Goal: Task Accomplishment & Management: Manage account settings

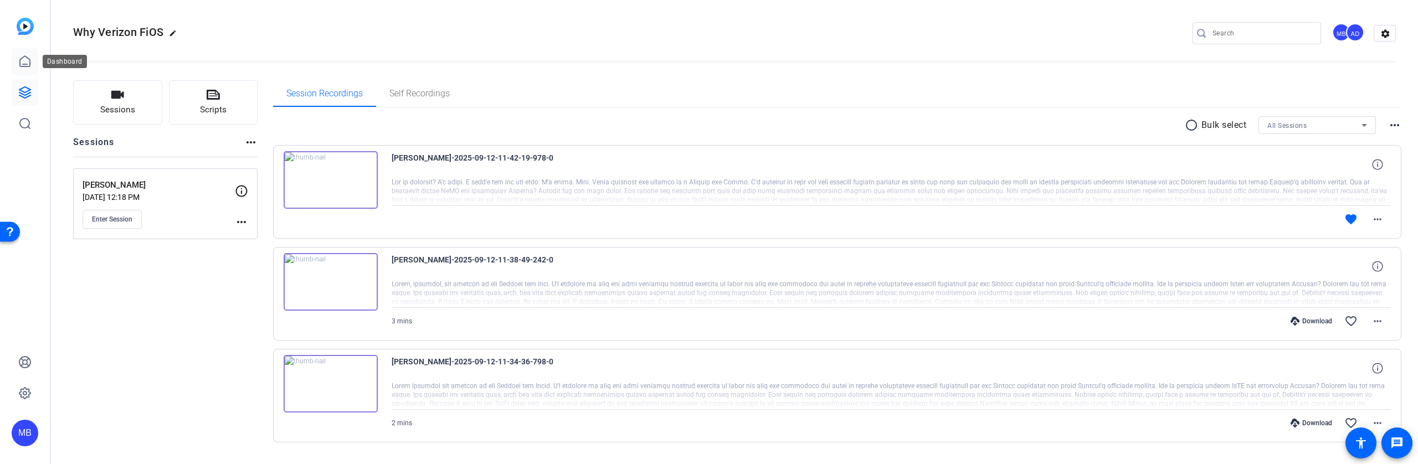
click at [23, 58] on icon at bounding box center [24, 61] width 13 height 13
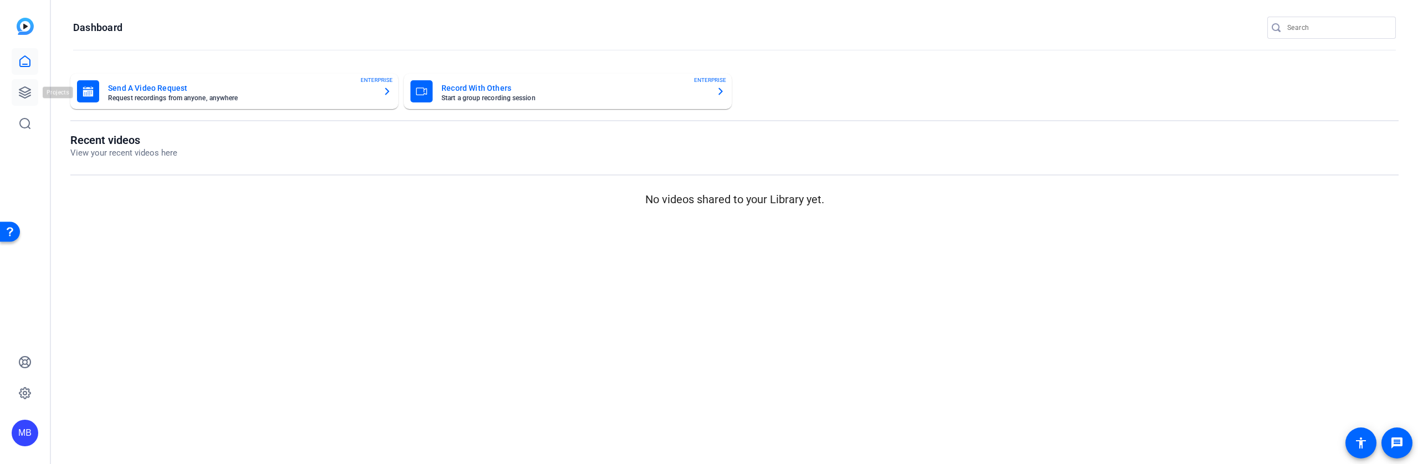
click at [21, 92] on icon at bounding box center [24, 92] width 13 height 13
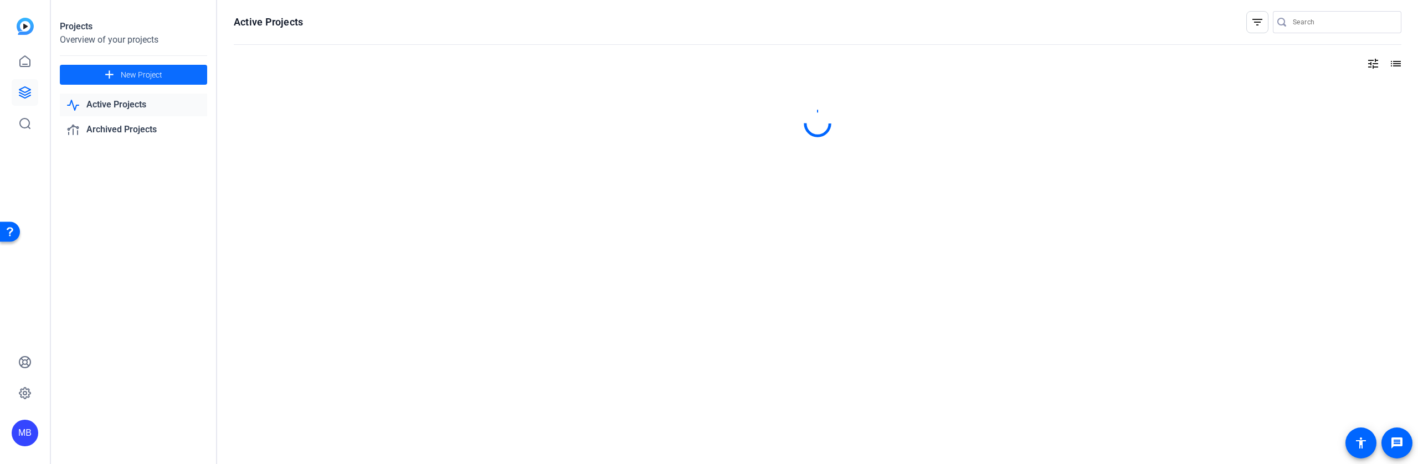
click at [177, 75] on span at bounding box center [133, 74] width 147 height 27
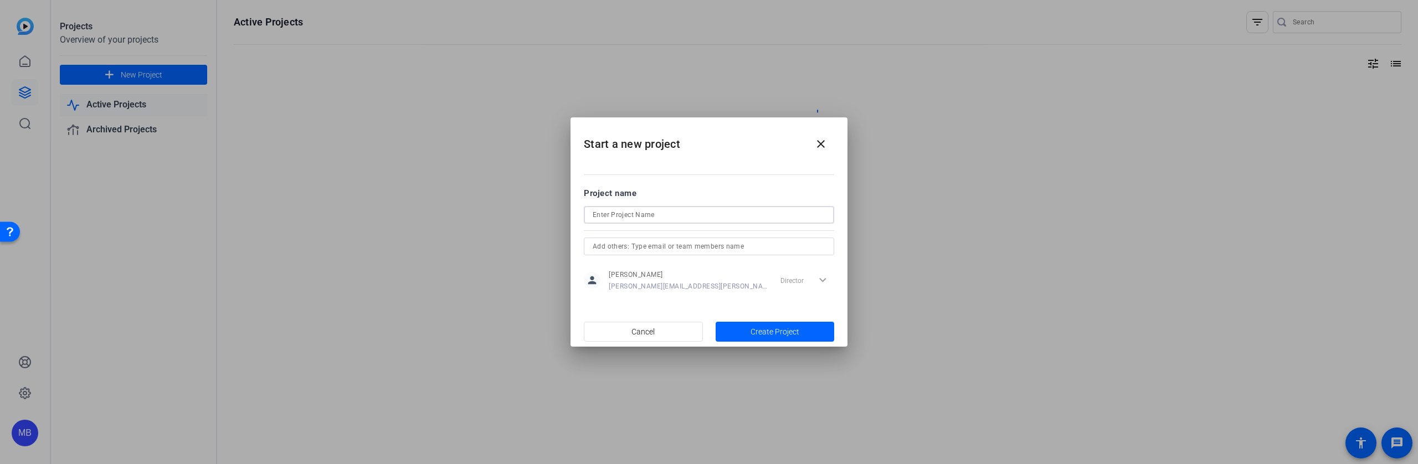
click at [640, 209] on input at bounding box center [709, 214] width 233 height 13
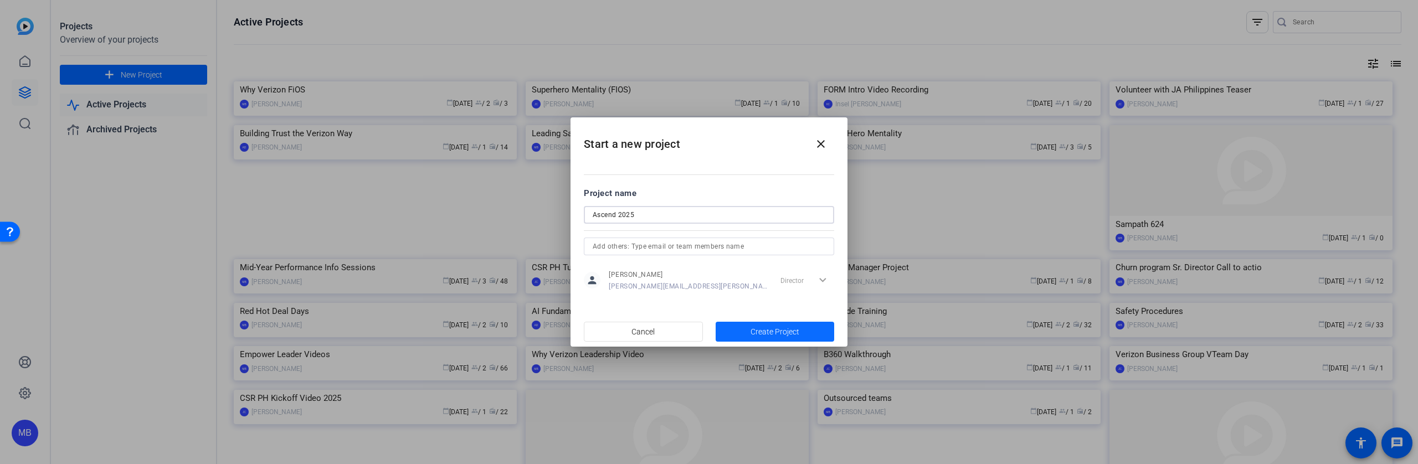
type input "Ascend 2025"
click at [779, 334] on span "Create Project" at bounding box center [775, 332] width 49 height 12
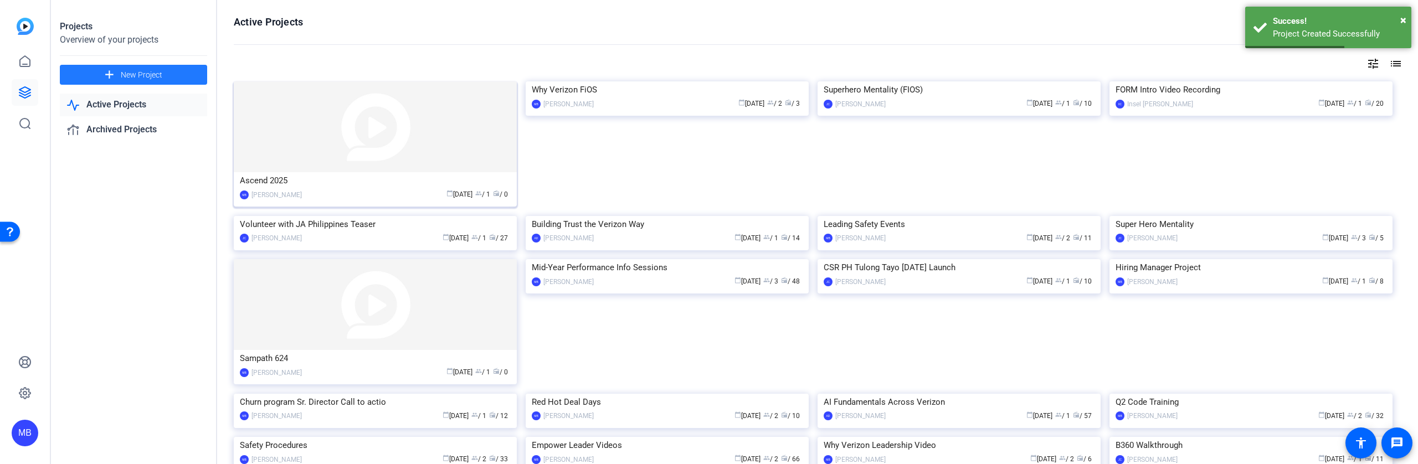
click at [310, 186] on div "Ascend 2025" at bounding box center [375, 180] width 271 height 17
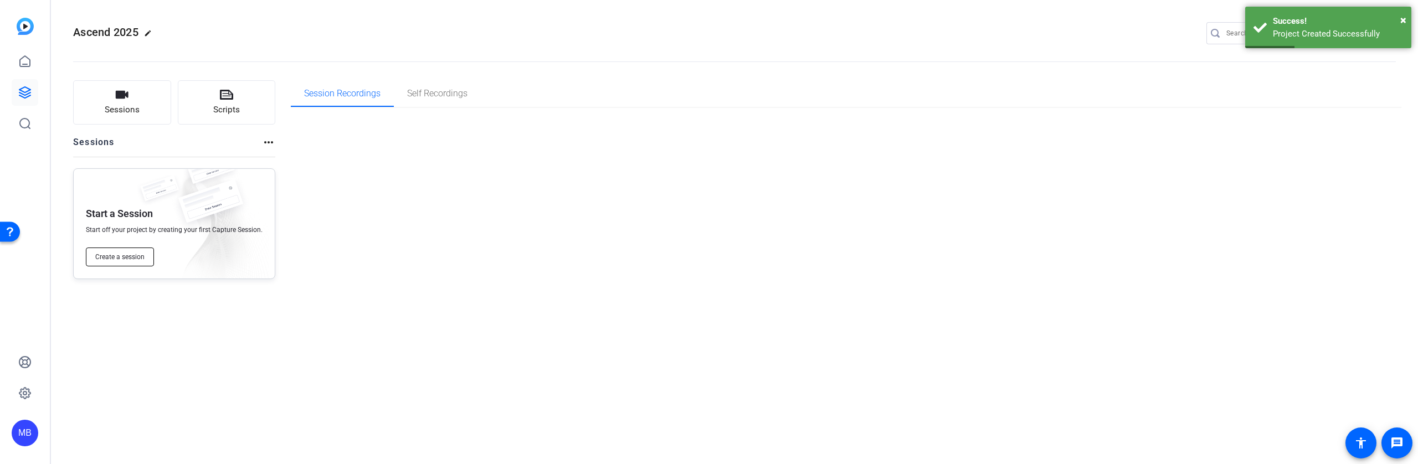
click at [127, 259] on span "Create a session" at bounding box center [119, 257] width 49 height 9
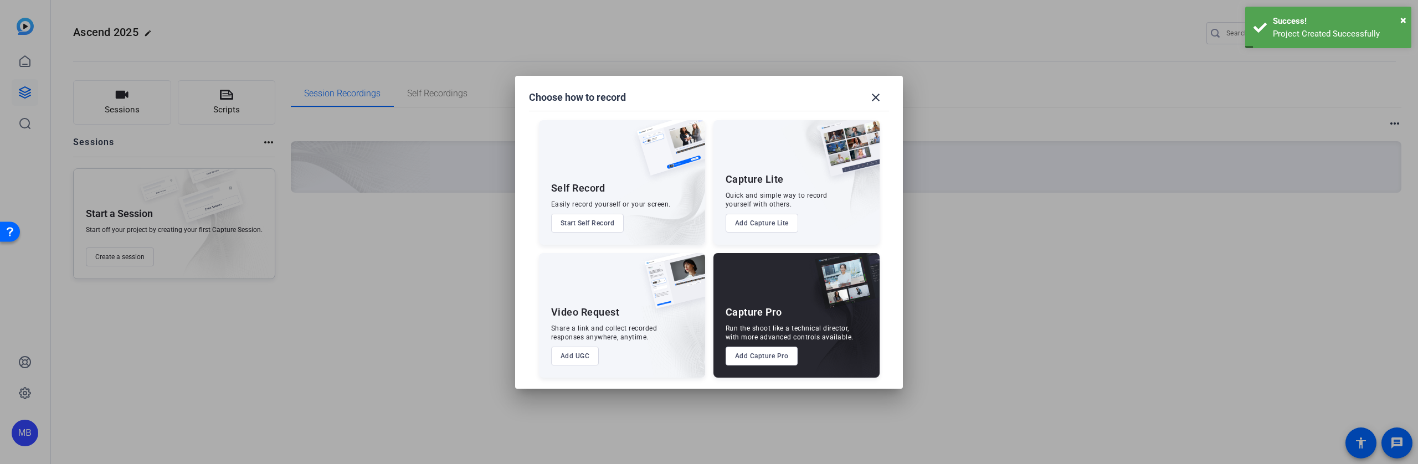
click at [766, 362] on button "Add Capture Pro" at bounding box center [762, 356] width 73 height 19
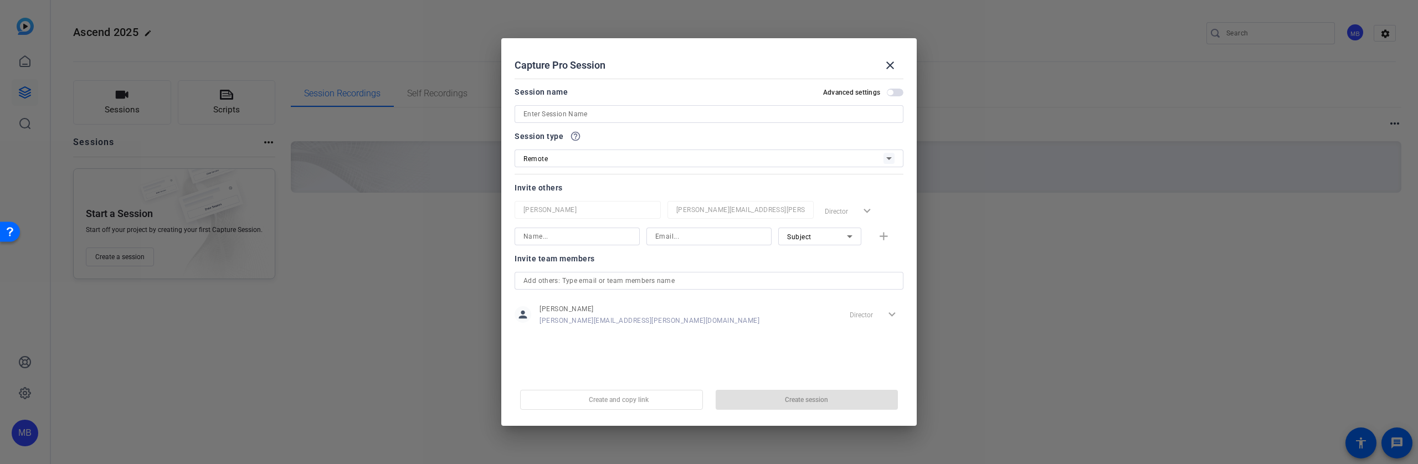
click at [627, 117] on input at bounding box center [708, 113] width 371 height 13
type input "S"
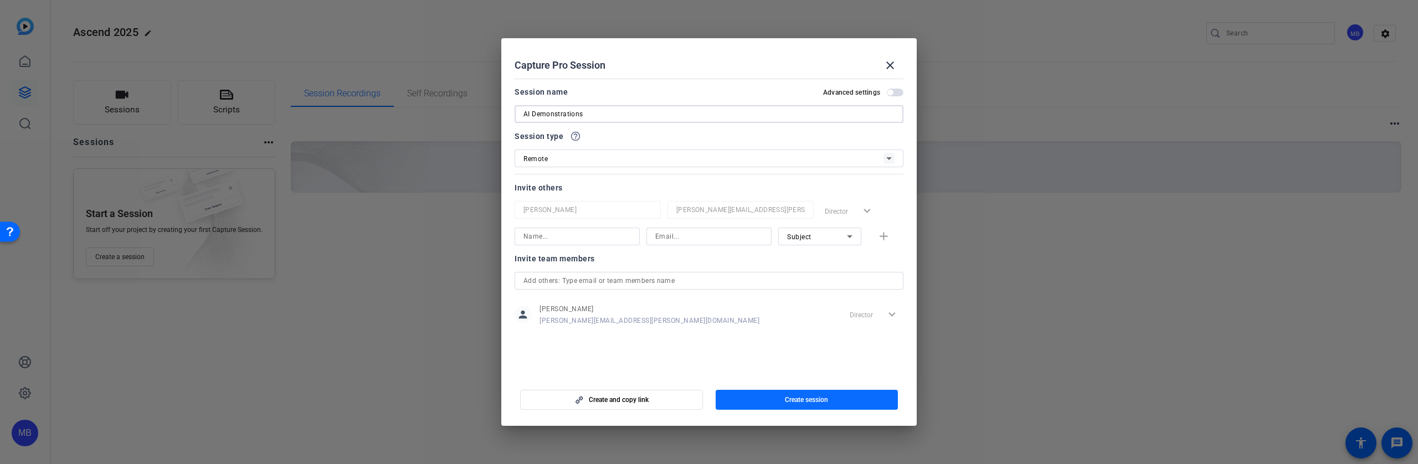
type input "AI Demonstrations"
click at [783, 399] on span "button" at bounding box center [807, 400] width 183 height 27
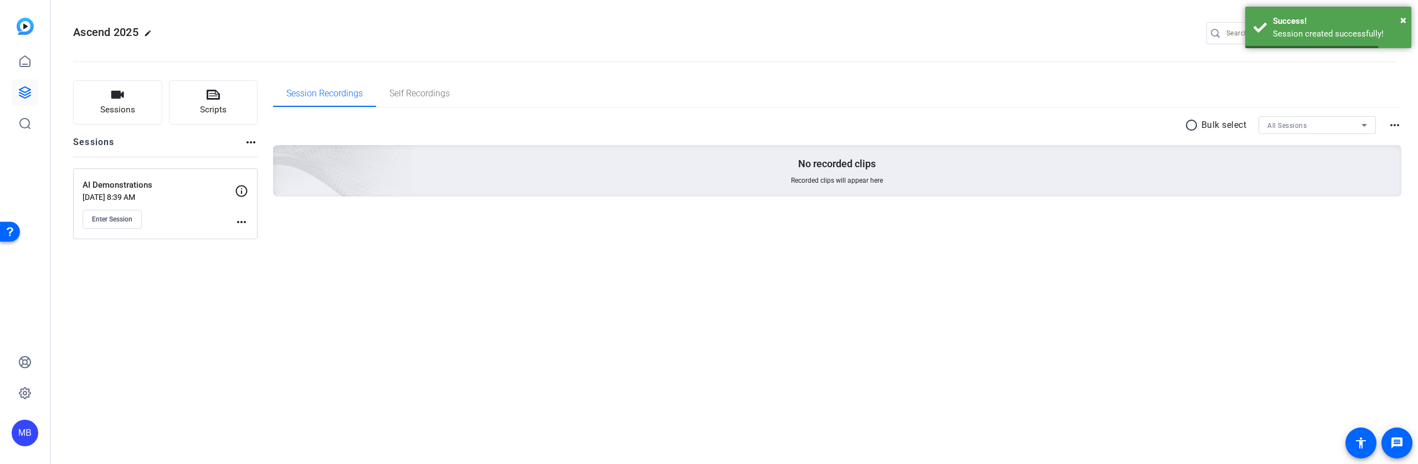
click at [243, 221] on mat-icon "more_horiz" at bounding box center [241, 221] width 13 height 13
click at [265, 238] on span "Edit Session" at bounding box center [269, 238] width 50 height 13
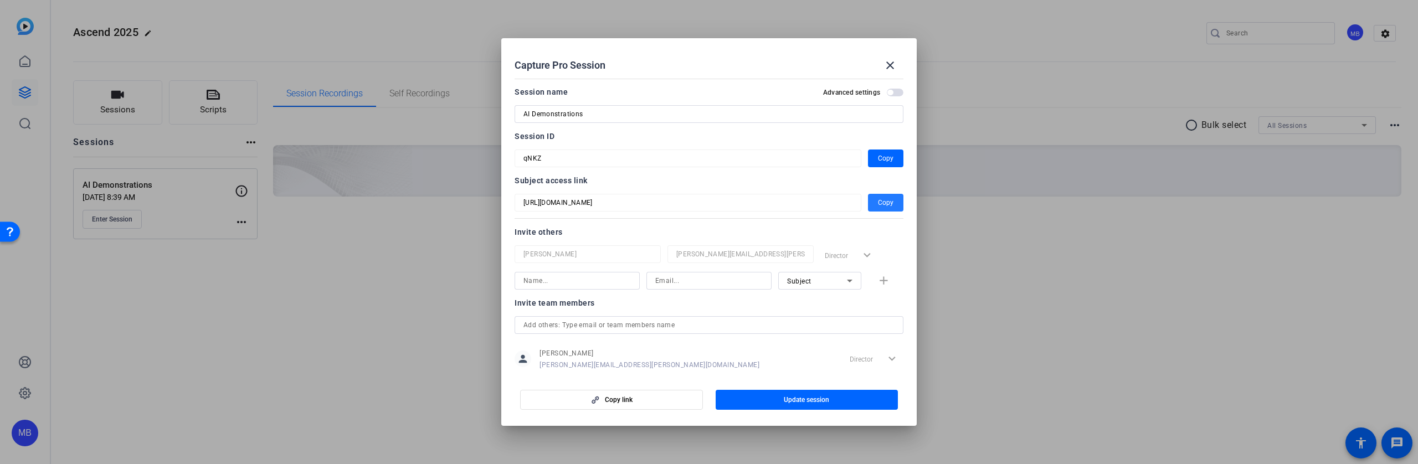
click at [868, 201] on span "button" at bounding box center [885, 202] width 35 height 27
